Goal: Find specific page/section: Find specific page/section

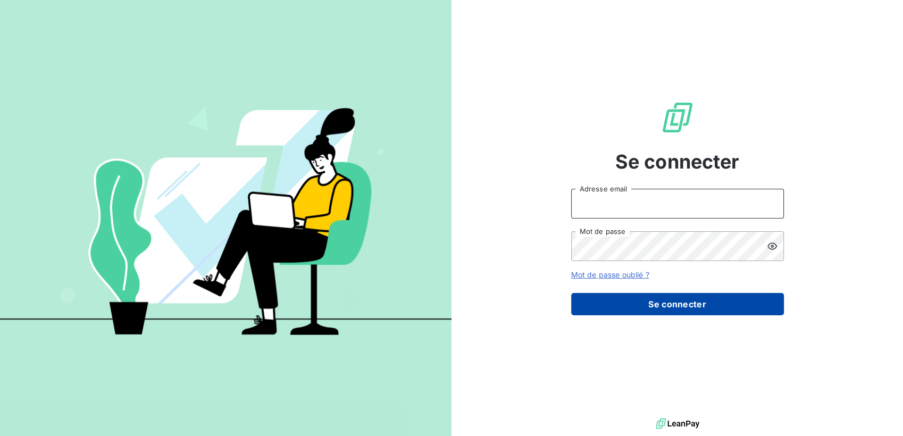
type input "[EMAIL_ADDRESS][DOMAIN_NAME]"
click at [630, 293] on button "Se connecter" at bounding box center [677, 304] width 213 height 22
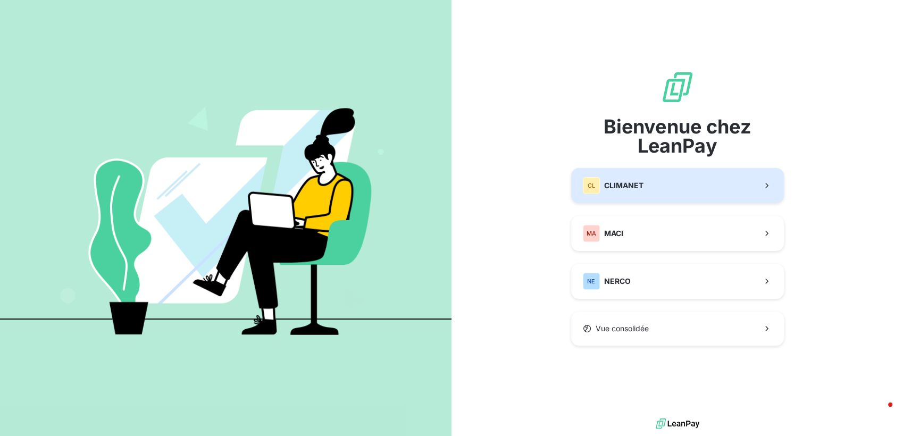
click at [637, 196] on button "CL CLIMANET" at bounding box center [677, 185] width 213 height 35
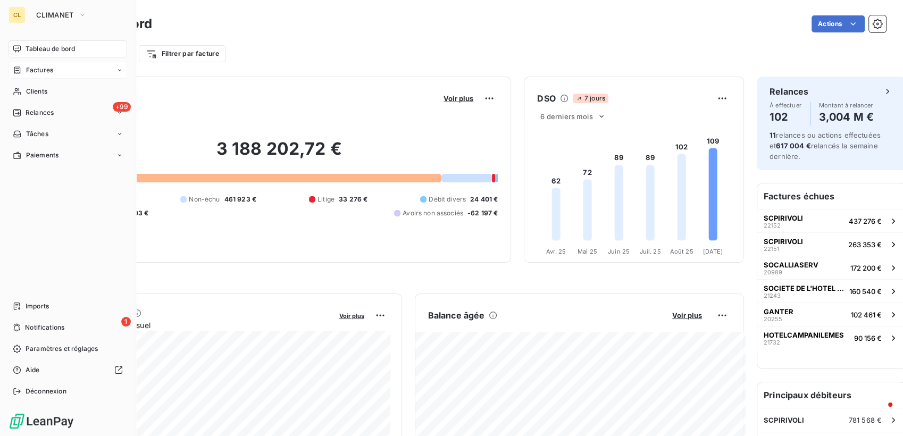
click at [36, 65] on span "Factures" at bounding box center [39, 70] width 27 height 10
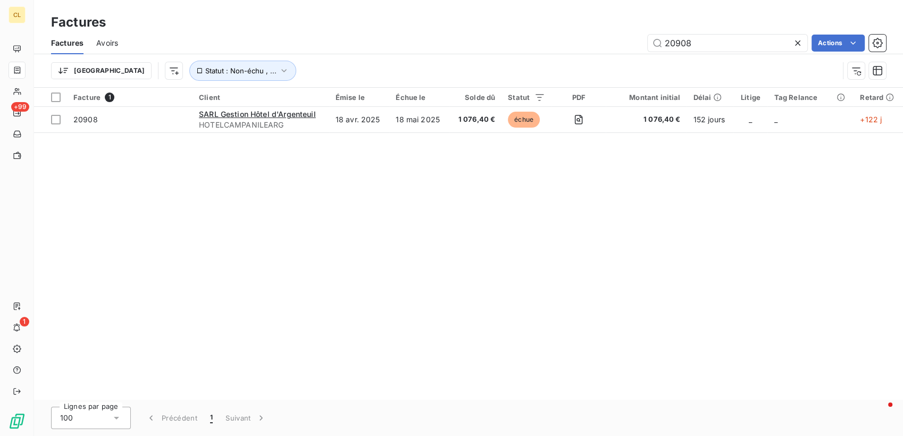
drag, startPoint x: 725, startPoint y: 36, endPoint x: 629, endPoint y: 39, distance: 96.3
click at [629, 39] on div "20908 Actions" at bounding box center [508, 43] width 755 height 17
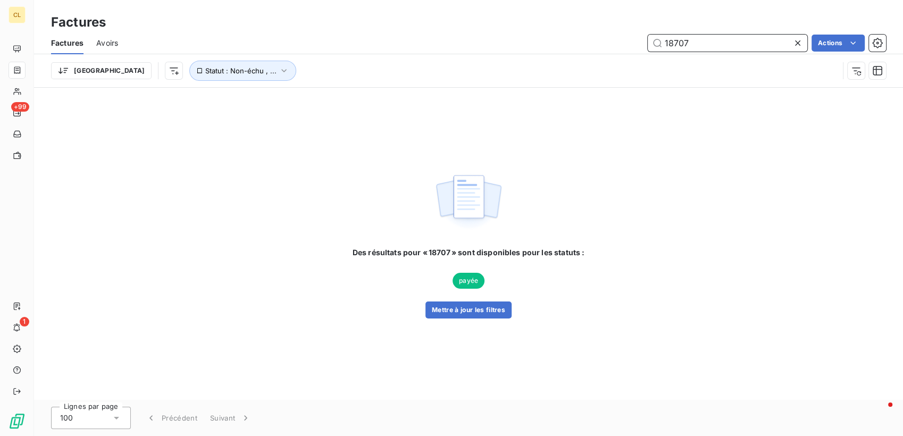
drag, startPoint x: 699, startPoint y: 36, endPoint x: 655, endPoint y: 39, distance: 44.3
click at [655, 39] on div "18707 Actions" at bounding box center [508, 43] width 755 height 17
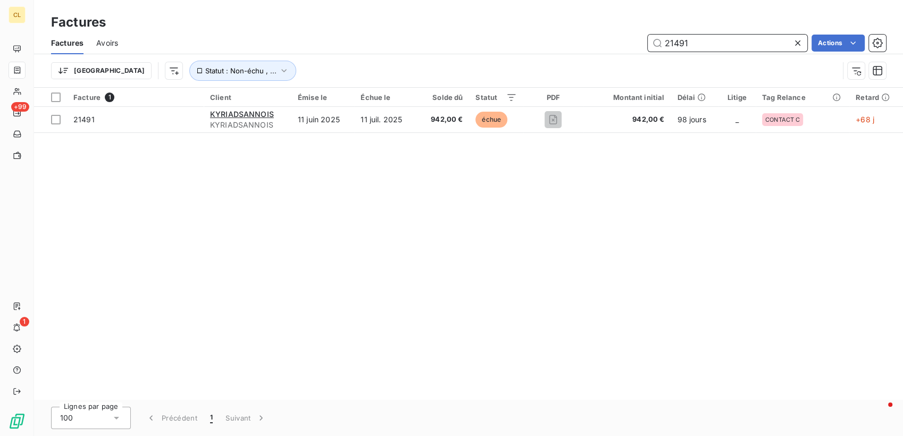
drag, startPoint x: 696, startPoint y: 32, endPoint x: 660, endPoint y: 36, distance: 36.4
click at [660, 36] on input "21491" at bounding box center [728, 43] width 160 height 17
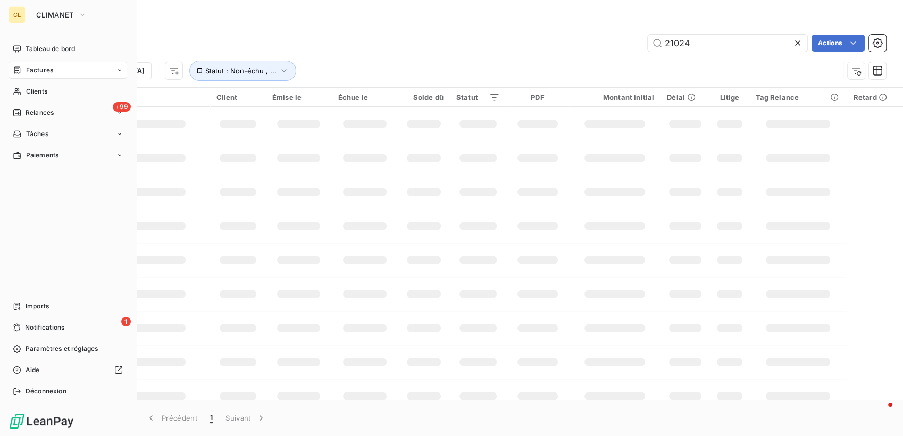
click at [31, 65] on span "Factures" at bounding box center [39, 70] width 27 height 10
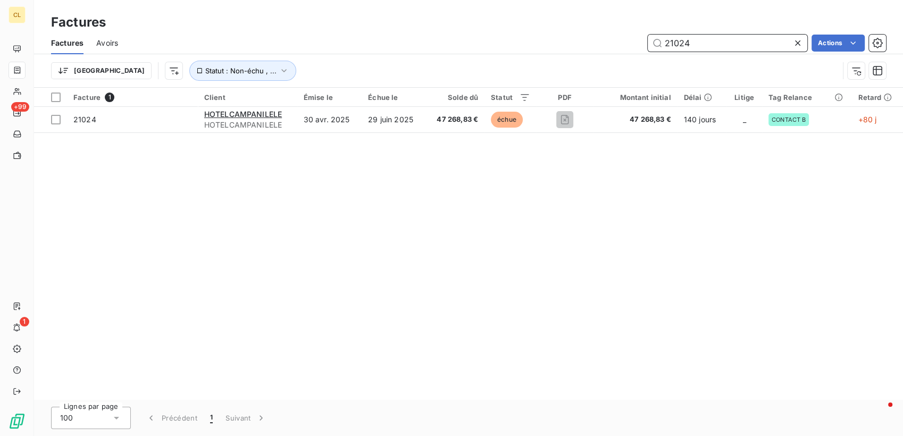
drag, startPoint x: 711, startPoint y: 36, endPoint x: 639, endPoint y: 28, distance: 72.8
click at [641, 38] on div "21024 Actions" at bounding box center [508, 43] width 755 height 17
type input "21836"
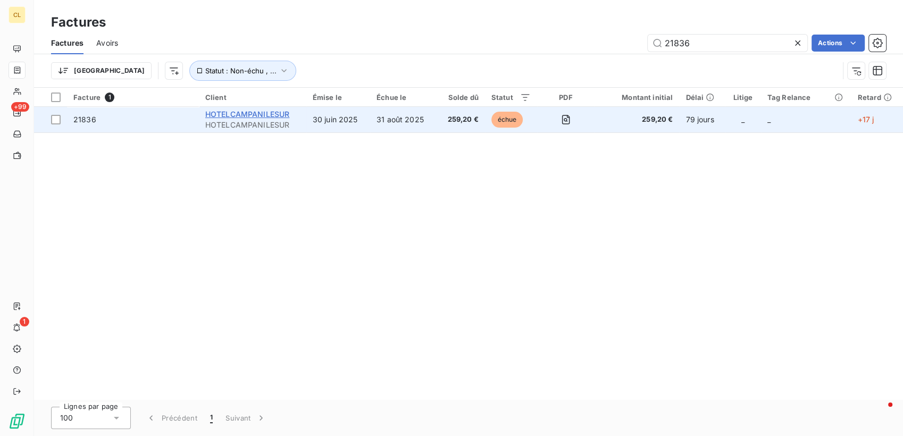
click at [222, 110] on span "HOTELCAMPANILESUR" at bounding box center [247, 114] width 85 height 9
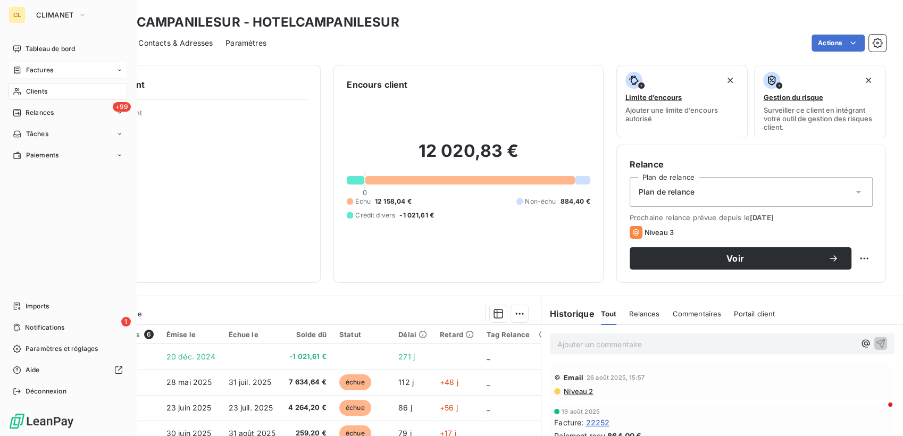
click at [27, 65] on span "Factures" at bounding box center [39, 70] width 27 height 10
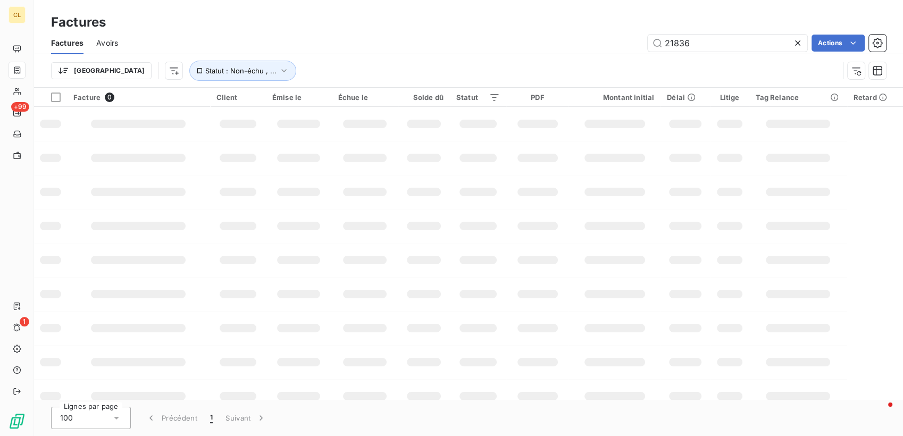
drag, startPoint x: 718, startPoint y: 32, endPoint x: 644, endPoint y: 35, distance: 74.5
click at [644, 35] on div "21836 Actions" at bounding box center [508, 43] width 755 height 17
type input "22483"
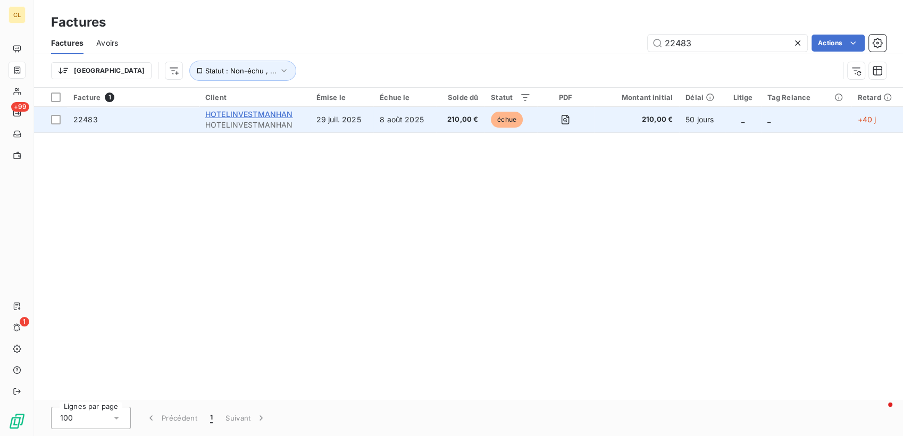
click at [263, 110] on span "HOTELINVESTMANHAN" at bounding box center [249, 114] width 88 height 9
